Goal: Task Accomplishment & Management: Complete application form

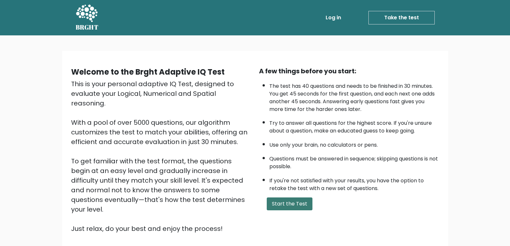
click at [300, 205] on button "Start the Test" at bounding box center [290, 204] width 46 height 13
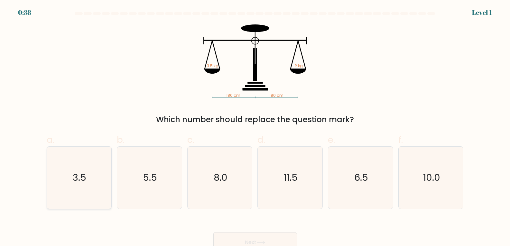
click at [63, 181] on icon "3.5" at bounding box center [79, 178] width 62 height 62
click at [255, 127] on input "a. 3.5" at bounding box center [255, 125] width 0 height 4
radio input "true"
click at [248, 238] on button "Next" at bounding box center [255, 242] width 84 height 21
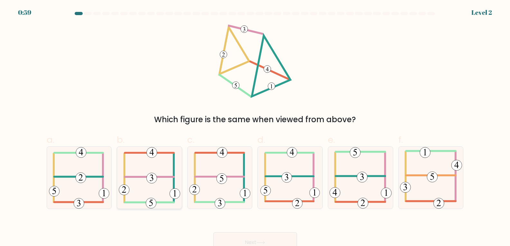
click at [166, 180] on icon at bounding box center [150, 178] width 62 height 62
click at [255, 127] on input "b." at bounding box center [255, 125] width 0 height 4
radio input "true"
click at [243, 236] on button "Next" at bounding box center [255, 242] width 84 height 21
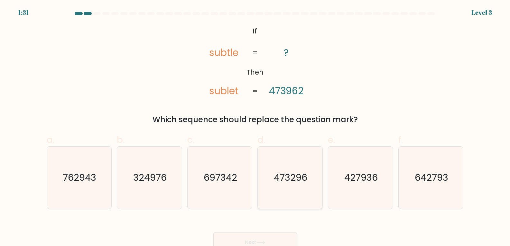
click at [280, 173] on text "473296" at bounding box center [290, 177] width 33 height 13
click at [255, 127] on input "d. 473296" at bounding box center [255, 125] width 0 height 4
radio input "true"
click at [262, 237] on button "Next" at bounding box center [255, 242] width 84 height 21
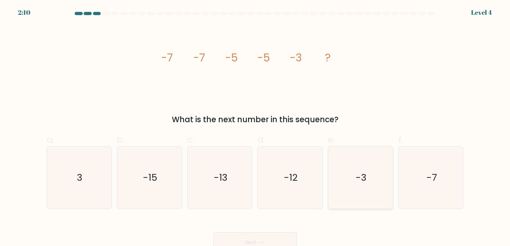
click at [373, 185] on icon "-3" at bounding box center [360, 178] width 62 height 62
click at [255, 127] on input "e. -3" at bounding box center [255, 125] width 0 height 4
radio input "true"
click at [270, 241] on button "Next" at bounding box center [255, 242] width 84 height 21
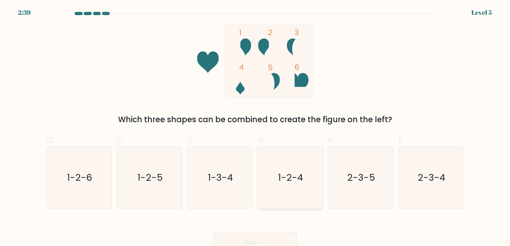
click at [286, 174] on text "1-2-4" at bounding box center [290, 177] width 25 height 13
click at [255, 127] on input "d. 1-2-4" at bounding box center [255, 125] width 0 height 4
radio input "true"
click at [284, 237] on button "Next" at bounding box center [255, 242] width 84 height 21
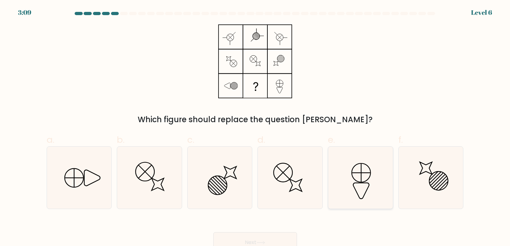
click at [356, 171] on icon at bounding box center [360, 178] width 62 height 62
click at [255, 127] on input "e." at bounding box center [255, 125] width 0 height 4
radio input "true"
click at [271, 234] on button "Next" at bounding box center [255, 242] width 84 height 21
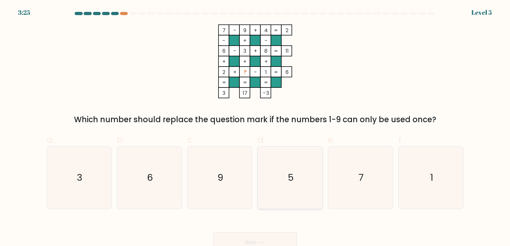
click at [287, 166] on icon "5" at bounding box center [290, 178] width 62 height 62
click at [255, 127] on input "d. 5" at bounding box center [255, 125] width 0 height 4
radio input "true"
click at [255, 235] on button "Next" at bounding box center [255, 242] width 84 height 21
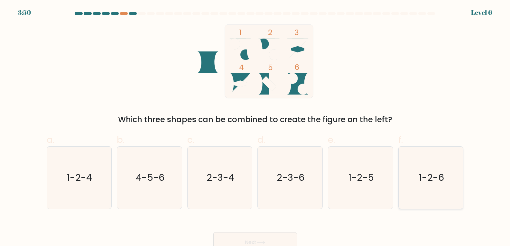
click at [413, 175] on icon "1-2-6" at bounding box center [431, 178] width 62 height 62
click at [255, 127] on input "f. 1-2-6" at bounding box center [255, 125] width 0 height 4
radio input "true"
click at [283, 238] on button "Next" at bounding box center [255, 242] width 84 height 21
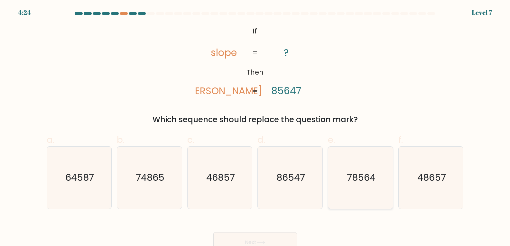
click at [361, 186] on icon "78564" at bounding box center [360, 178] width 62 height 62
click at [255, 127] on input "e. 78564" at bounding box center [255, 125] width 0 height 4
radio input "true"
click at [287, 238] on button "Next" at bounding box center [255, 242] width 84 height 21
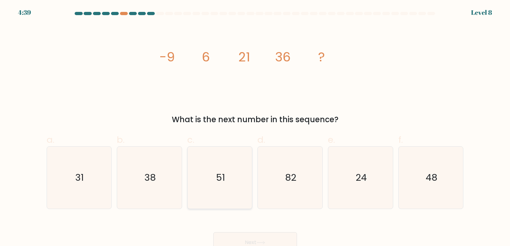
click at [232, 172] on icon "51" at bounding box center [220, 178] width 62 height 62
click at [255, 127] on input "c. 51" at bounding box center [255, 125] width 0 height 4
radio input "true"
click at [250, 241] on button "Next" at bounding box center [255, 242] width 84 height 21
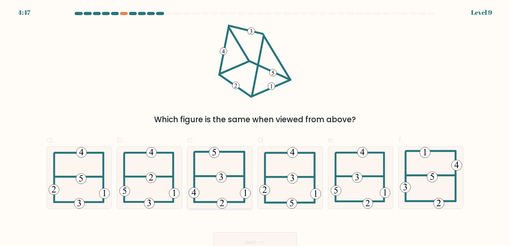
click at [218, 173] on 473 at bounding box center [221, 177] width 11 height 11
click at [255, 127] on input "c." at bounding box center [255, 125] width 0 height 4
radio input "true"
click at [274, 238] on button "Next" at bounding box center [255, 242] width 84 height 21
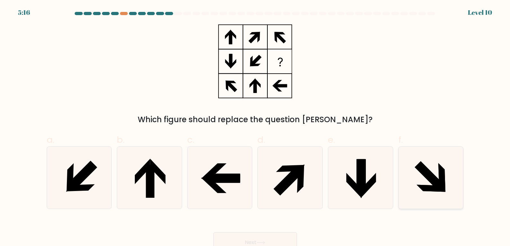
click at [418, 182] on icon at bounding box center [431, 178] width 62 height 62
click at [255, 127] on input "f." at bounding box center [255, 125] width 0 height 4
radio input "true"
click at [251, 243] on button "Next" at bounding box center [255, 242] width 84 height 21
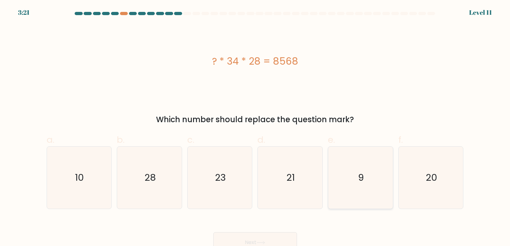
click at [351, 186] on icon "9" at bounding box center [360, 178] width 62 height 62
click at [255, 127] on input "e. 9" at bounding box center [255, 125] width 0 height 4
radio input "true"
click at [287, 241] on button "Next" at bounding box center [255, 242] width 84 height 21
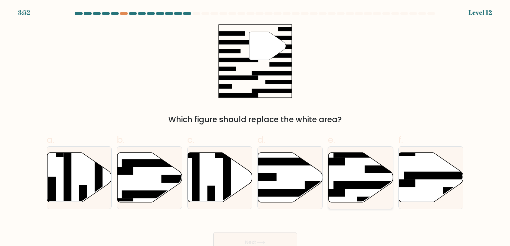
click at [352, 185] on rect at bounding box center [369, 185] width 70 height 8
click at [255, 127] on input "e." at bounding box center [255, 125] width 0 height 4
radio input "true"
click at [287, 236] on button "Next" at bounding box center [255, 242] width 84 height 21
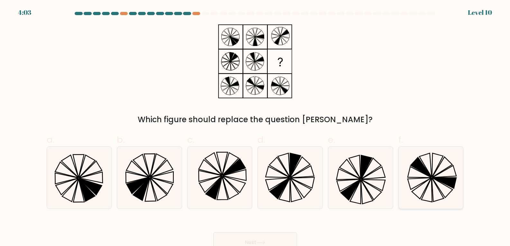
click at [450, 175] on icon at bounding box center [431, 178] width 62 height 62
click at [255, 127] on input "f." at bounding box center [255, 125] width 0 height 4
radio input "true"
click at [281, 243] on button "Next" at bounding box center [255, 242] width 84 height 21
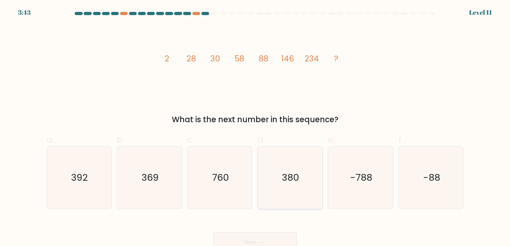
click at [277, 173] on icon "380" at bounding box center [290, 178] width 62 height 62
click at [255, 127] on input "d. 380" at bounding box center [255, 125] width 0 height 4
radio input "true"
click at [285, 240] on button "Next" at bounding box center [255, 242] width 84 height 21
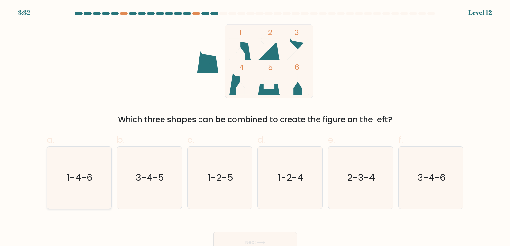
click at [75, 170] on icon "1-4-6" at bounding box center [79, 178] width 62 height 62
click at [255, 127] on input "a. 1-4-6" at bounding box center [255, 125] width 0 height 4
radio input "true"
click at [291, 236] on button "Next" at bounding box center [255, 242] width 84 height 21
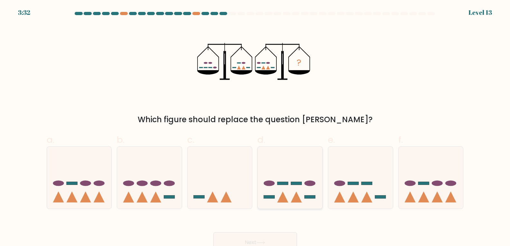
click at [291, 194] on icon at bounding box center [290, 177] width 65 height 53
click at [255, 127] on input "d." at bounding box center [255, 125] width 0 height 4
radio input "true"
click at [276, 239] on button "Next" at bounding box center [255, 242] width 84 height 21
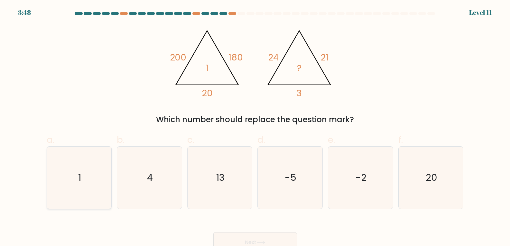
click at [87, 171] on icon "1" at bounding box center [79, 178] width 62 height 62
click at [255, 127] on input "a. 1" at bounding box center [255, 125] width 0 height 4
radio input "true"
click at [245, 238] on button "Next" at bounding box center [255, 242] width 84 height 21
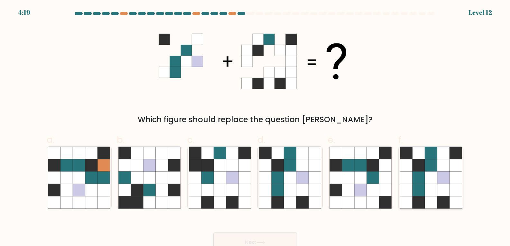
click at [437, 188] on icon at bounding box center [443, 190] width 12 height 12
click at [255, 127] on input "f." at bounding box center [255, 125] width 0 height 4
radio input "true"
click at [277, 234] on button "Next" at bounding box center [255, 242] width 84 height 21
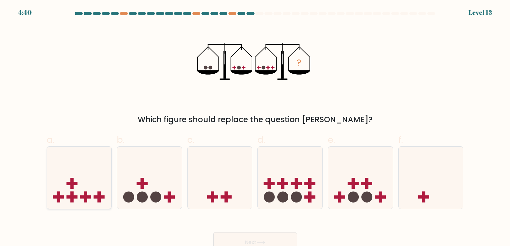
click at [88, 199] on icon at bounding box center [79, 177] width 65 height 53
click at [255, 127] on input "a." at bounding box center [255, 125] width 0 height 4
radio input "true"
click at [250, 240] on button "Next" at bounding box center [255, 242] width 84 height 21
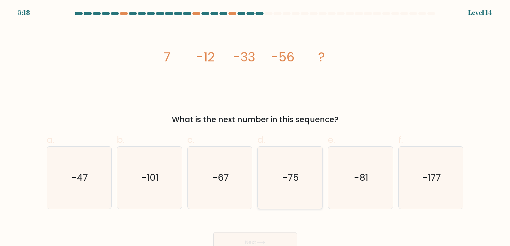
click at [296, 179] on text "-75" at bounding box center [291, 177] width 17 height 13
click at [255, 127] on input "d. -75" at bounding box center [255, 125] width 0 height 4
radio input "true"
click at [273, 238] on button "Next" at bounding box center [255, 242] width 84 height 21
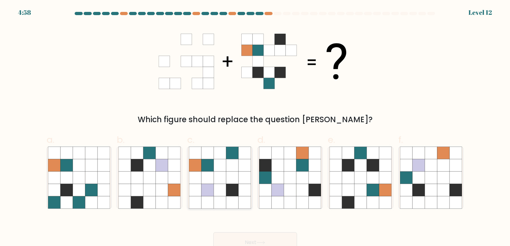
click at [220, 182] on icon at bounding box center [220, 177] width 12 height 12
click at [255, 127] on input "c." at bounding box center [255, 125] width 0 height 4
radio input "true"
click at [286, 235] on button "Next" at bounding box center [255, 242] width 84 height 21
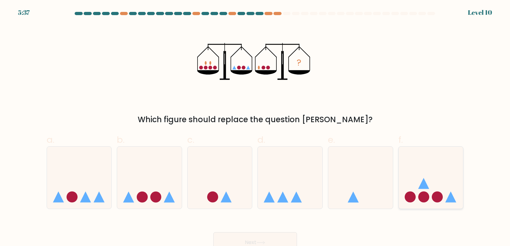
click at [415, 176] on icon at bounding box center [431, 177] width 65 height 53
click at [255, 127] on input "f." at bounding box center [255, 125] width 0 height 4
radio input "true"
click at [270, 234] on button "Next" at bounding box center [255, 242] width 84 height 21
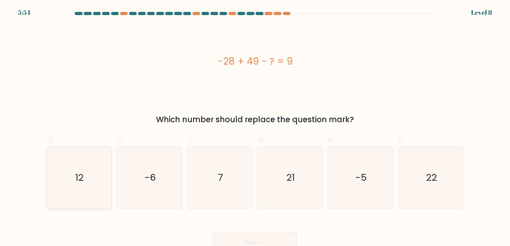
click at [66, 179] on icon "12" at bounding box center [79, 178] width 62 height 62
click at [255, 127] on input "a. 12" at bounding box center [255, 125] width 0 height 4
radio input "true"
click at [270, 239] on button "Next" at bounding box center [255, 242] width 84 height 21
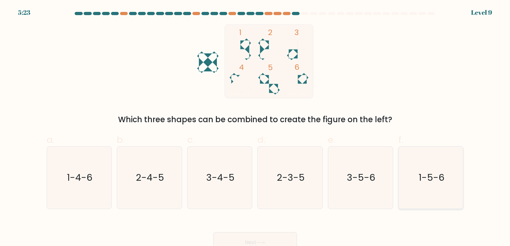
click at [449, 182] on icon "1-5-6" at bounding box center [431, 178] width 62 height 62
click at [255, 127] on input "f. 1-5-6" at bounding box center [255, 125] width 0 height 4
radio input "true"
click at [274, 237] on button "Next" at bounding box center [255, 242] width 84 height 21
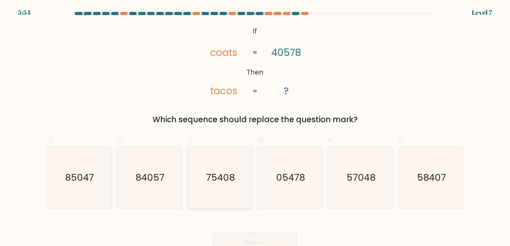
click at [229, 168] on icon "75408" at bounding box center [220, 178] width 62 height 62
click at [255, 127] on input "c. 75408" at bounding box center [255, 125] width 0 height 4
radio input "true"
click at [289, 235] on button "Next" at bounding box center [255, 242] width 84 height 21
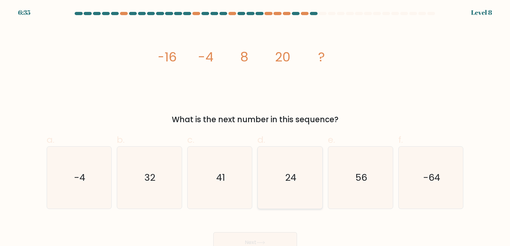
click at [282, 200] on icon "24" at bounding box center [290, 178] width 62 height 62
click at [255, 127] on input "d. 24" at bounding box center [255, 125] width 0 height 4
radio input "true"
click at [278, 238] on button "Next" at bounding box center [255, 242] width 84 height 21
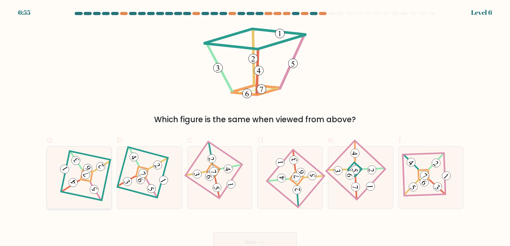
click at [84, 173] on 878 at bounding box center [85, 175] width 12 height 12
click at [255, 127] on input "a." at bounding box center [255, 125] width 0 height 4
radio input "true"
click at [250, 241] on button "Next" at bounding box center [255, 242] width 84 height 21
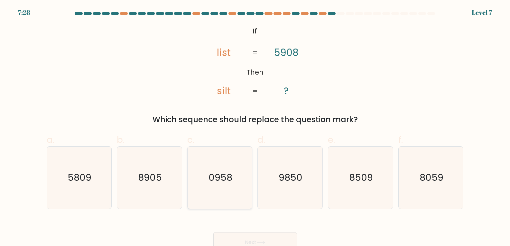
click at [237, 176] on icon "0958" at bounding box center [220, 178] width 62 height 62
click at [255, 127] on input "c. 0958" at bounding box center [255, 125] width 0 height 4
radio input "true"
click at [273, 242] on button "Next" at bounding box center [255, 242] width 84 height 21
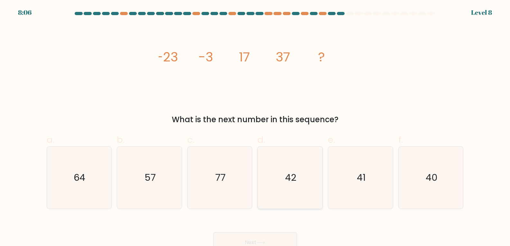
click at [284, 181] on icon "42" at bounding box center [290, 178] width 62 height 62
click at [255, 127] on input "d. 42" at bounding box center [255, 125] width 0 height 4
radio input "true"
click at [290, 236] on button "Next" at bounding box center [255, 242] width 84 height 21
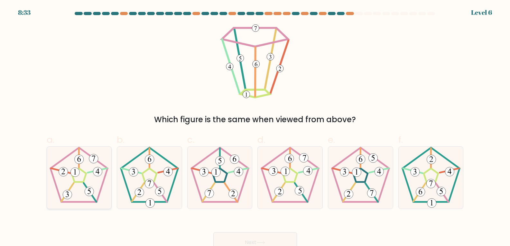
click at [78, 177] on icon at bounding box center [79, 178] width 62 height 62
click at [255, 127] on input "a." at bounding box center [255, 125] width 0 height 4
radio input "true"
click at [264, 238] on button "Next" at bounding box center [255, 242] width 84 height 21
